Goal: Transaction & Acquisition: Purchase product/service

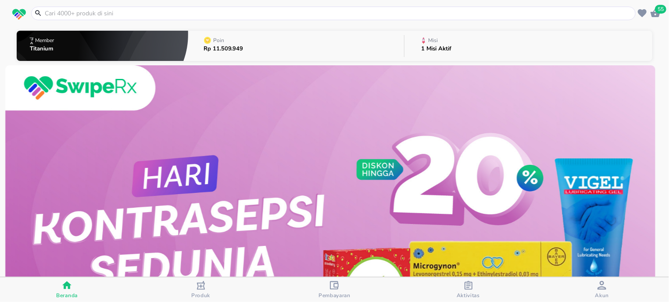
click at [470, 290] on div "button" at bounding box center [468, 286] width 9 height 11
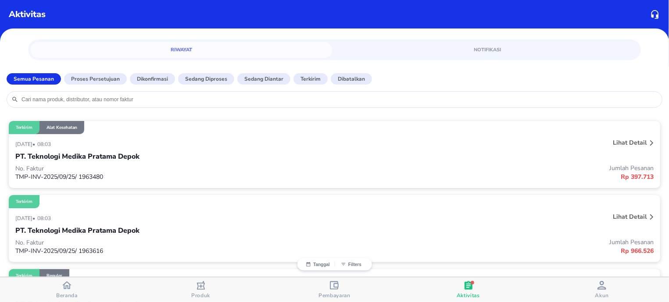
click at [599, 291] on div "button" at bounding box center [601, 286] width 9 height 11
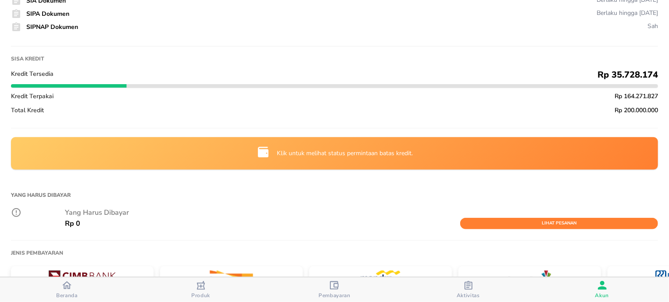
scroll to position [167, 0]
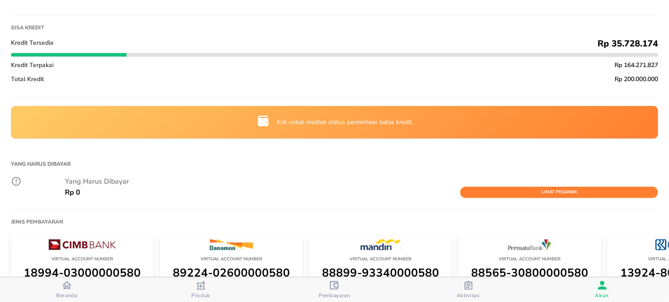
click at [460, 124] on div "Klik untuk melihat status permintaan batas kredit." at bounding box center [334, 122] width 645 height 31
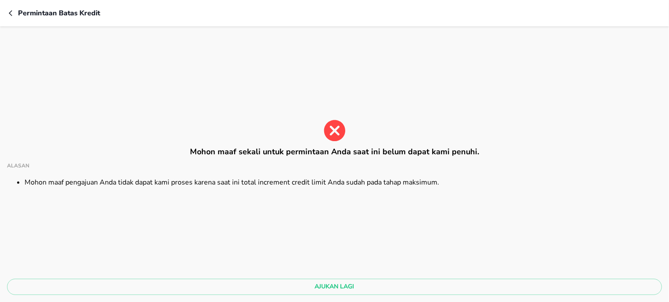
click at [333, 128] on icon at bounding box center [334, 130] width 21 height 21
click at [335, 139] on icon at bounding box center [334, 130] width 21 height 21
click at [335, 133] on icon at bounding box center [334, 130] width 25 height 25
click at [12, 11] on icon "button" at bounding box center [12, 13] width 7 height 7
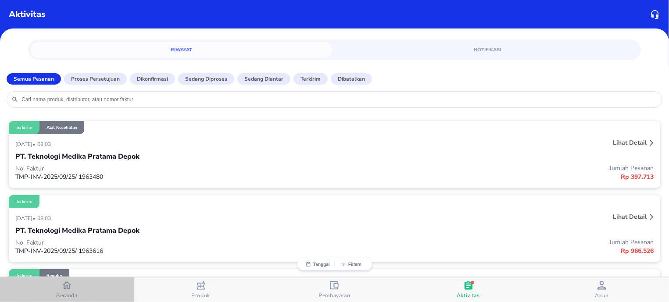
drag, startPoint x: 68, startPoint y: 285, endPoint x: 72, endPoint y: 281, distance: 5.6
click at [71, 285] on icon "button" at bounding box center [66, 285] width 9 height 9
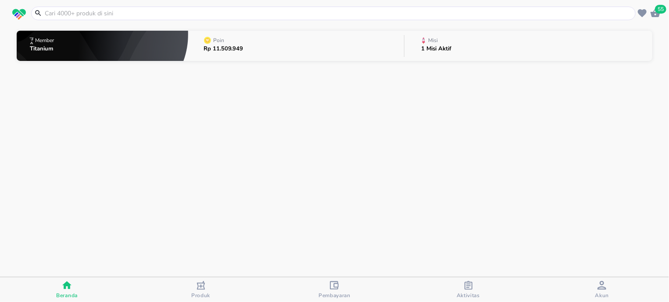
click at [530, 43] on button "Misi 1 Misi Aktif" at bounding box center [528, 45] width 248 height 35
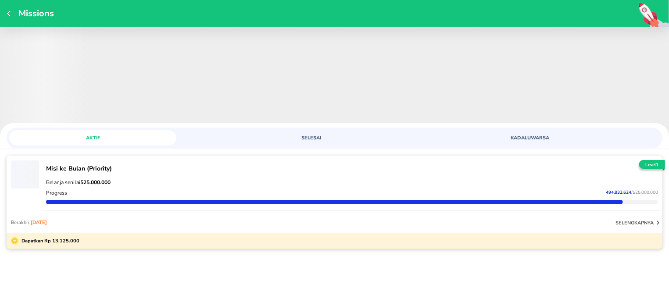
click at [431, 96] on span "‌" at bounding box center [334, 82] width 669 height 110
click at [234, 97] on span "‌" at bounding box center [334, 82] width 669 height 110
click at [204, 92] on span "‌" at bounding box center [334, 82] width 669 height 110
click at [12, 13] on icon "button" at bounding box center [10, 13] width 7 height 7
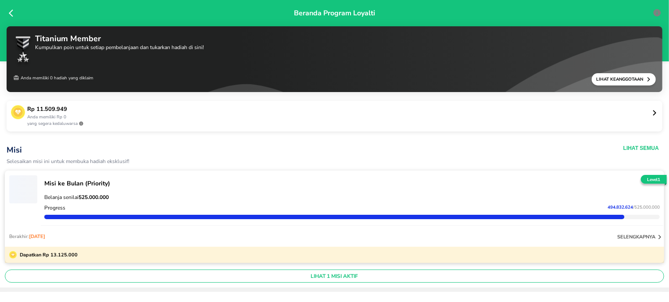
drag, startPoint x: 12, startPoint y: 8, endPoint x: 10, endPoint y: 12, distance: 4.7
click at [11, 9] on div "Beranda Program Loyalti Titanium Member Kumpulkan poin untuk setiap pembelanjaa…" at bounding box center [334, 151] width 669 height 302
click at [9, 18] on div "Beranda Program Loyalti" at bounding box center [334, 30] width 669 height 61
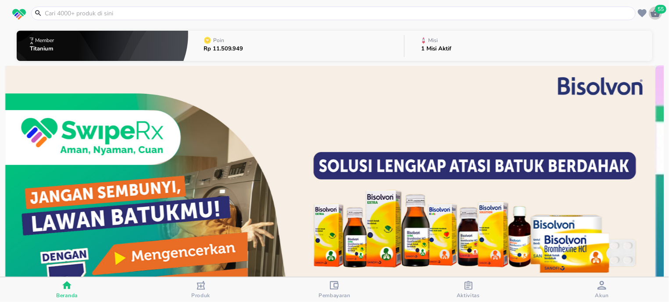
click at [656, 14] on icon "button" at bounding box center [655, 13] width 10 height 8
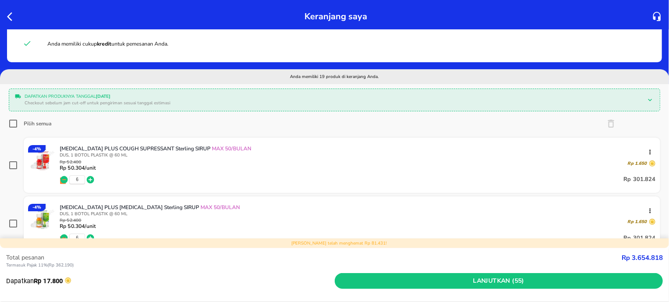
scroll to position [279, 0]
